Goal: Information Seeking & Learning: Learn about a topic

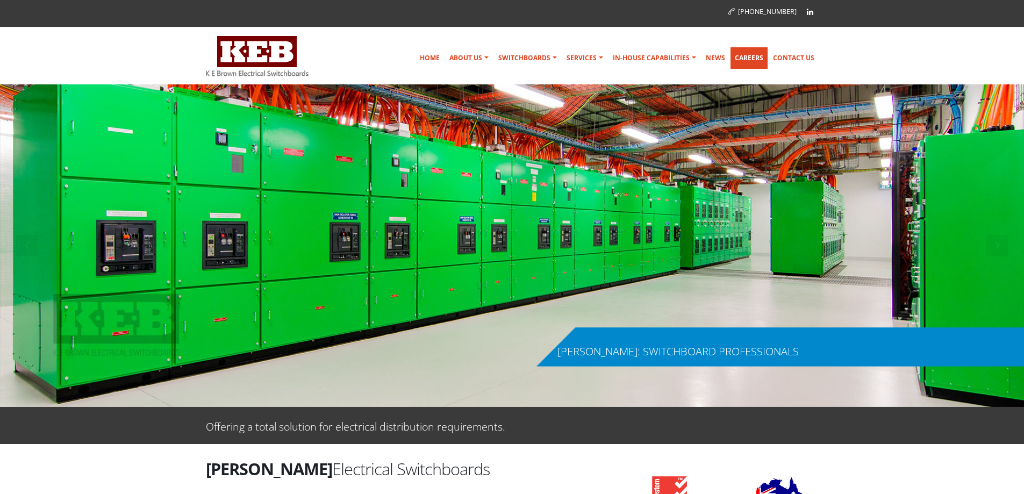
click at [746, 65] on link "Careers" at bounding box center [748, 57] width 37 height 21
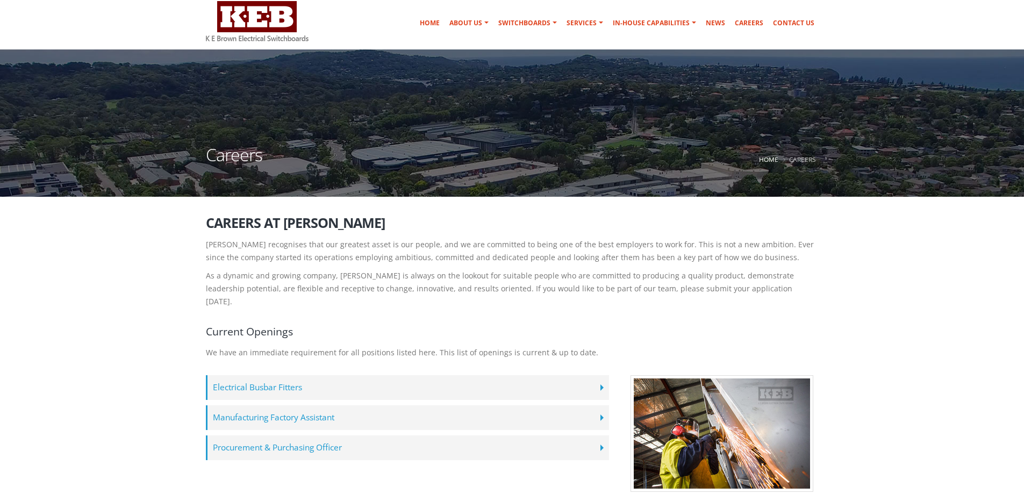
scroll to position [54, 0]
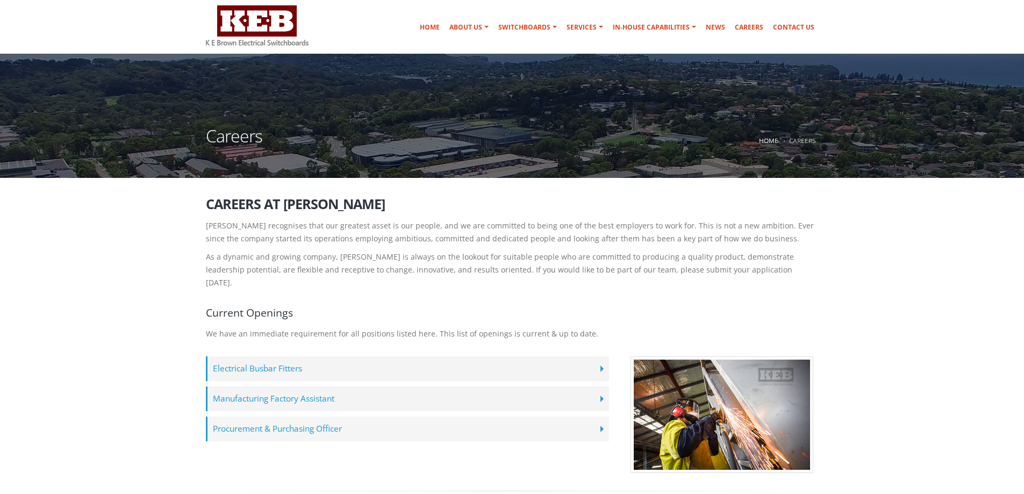
click at [250, 417] on label "Procurement & Purchasing Officer" at bounding box center [407, 428] width 403 height 25
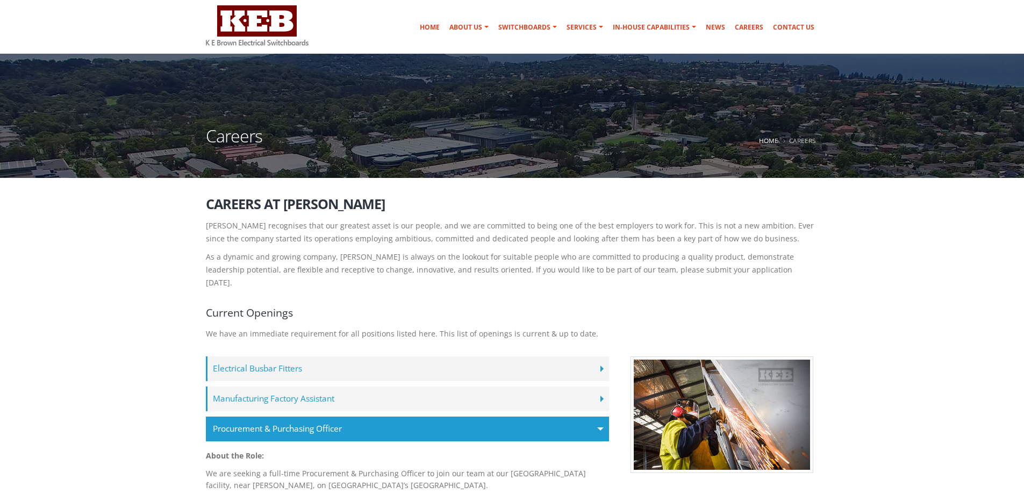
click at [236, 389] on label "Manufacturing Factory Assistant" at bounding box center [407, 398] width 403 height 25
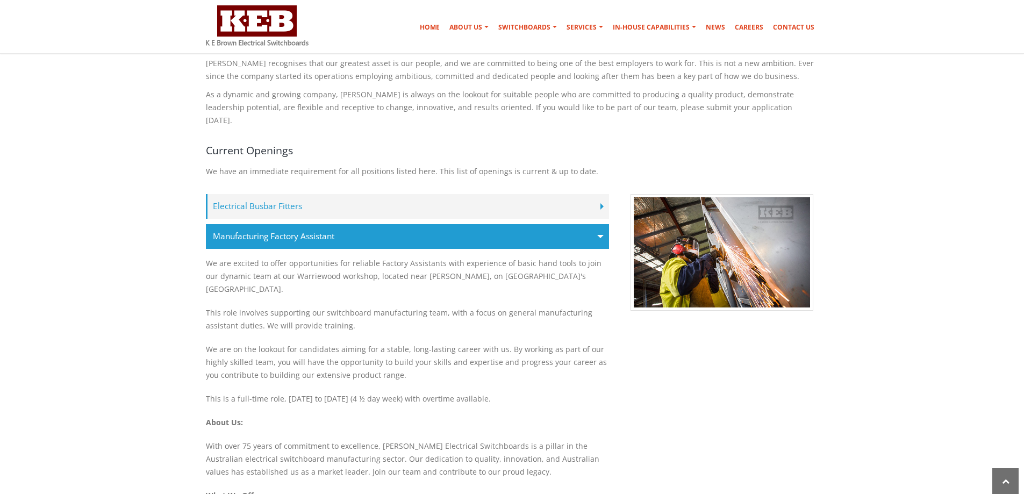
scroll to position [215, 0]
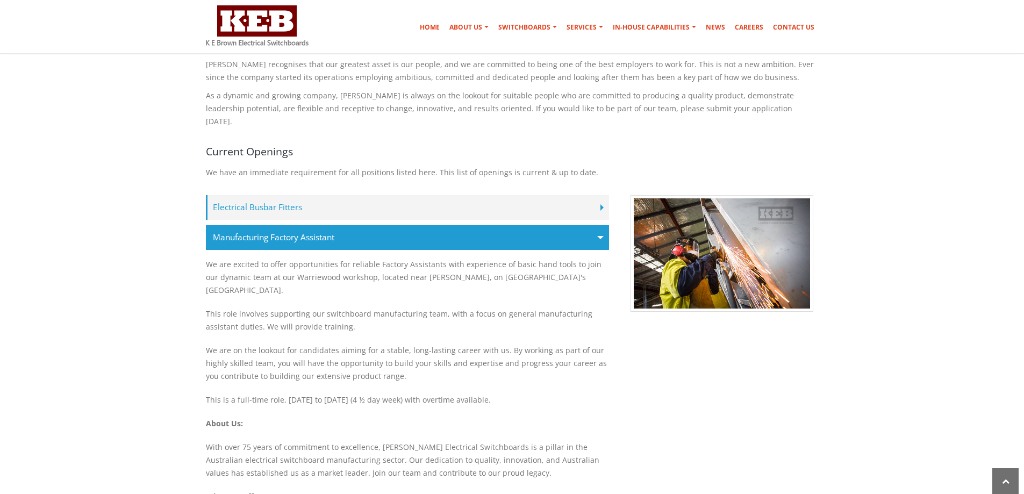
click at [240, 225] on label "Manufacturing Factory Assistant" at bounding box center [407, 237] width 403 height 25
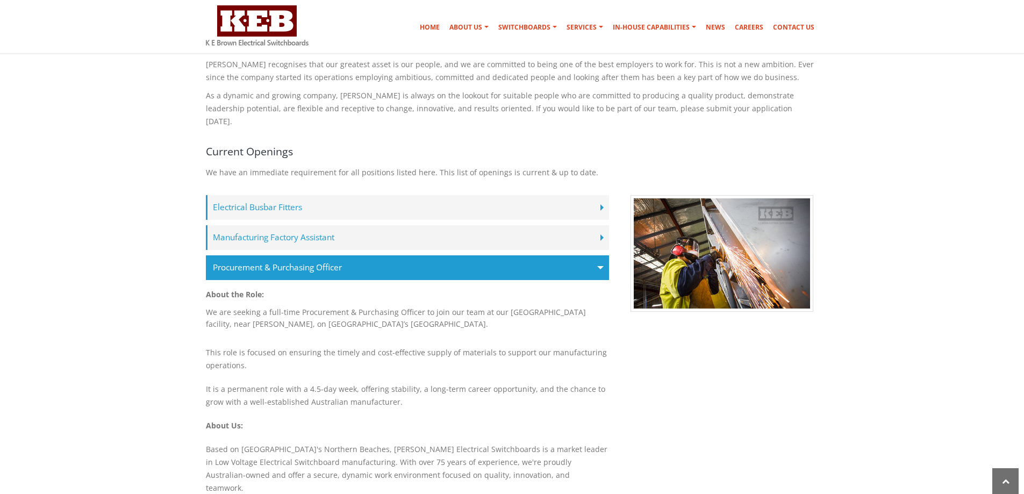
click at [236, 198] on label "Electrical Busbar Fitters" at bounding box center [407, 207] width 403 height 25
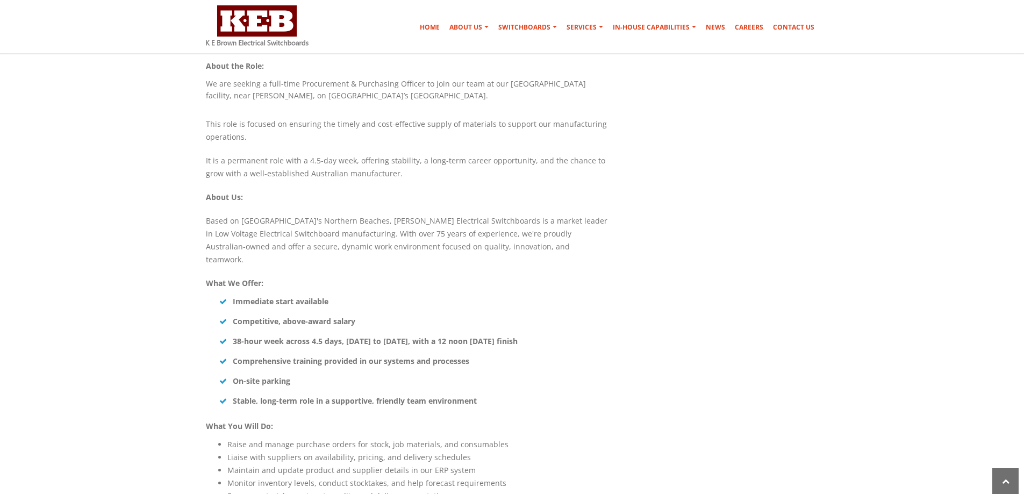
scroll to position [1129, 0]
